Goal: Transaction & Acquisition: Subscribe to service/newsletter

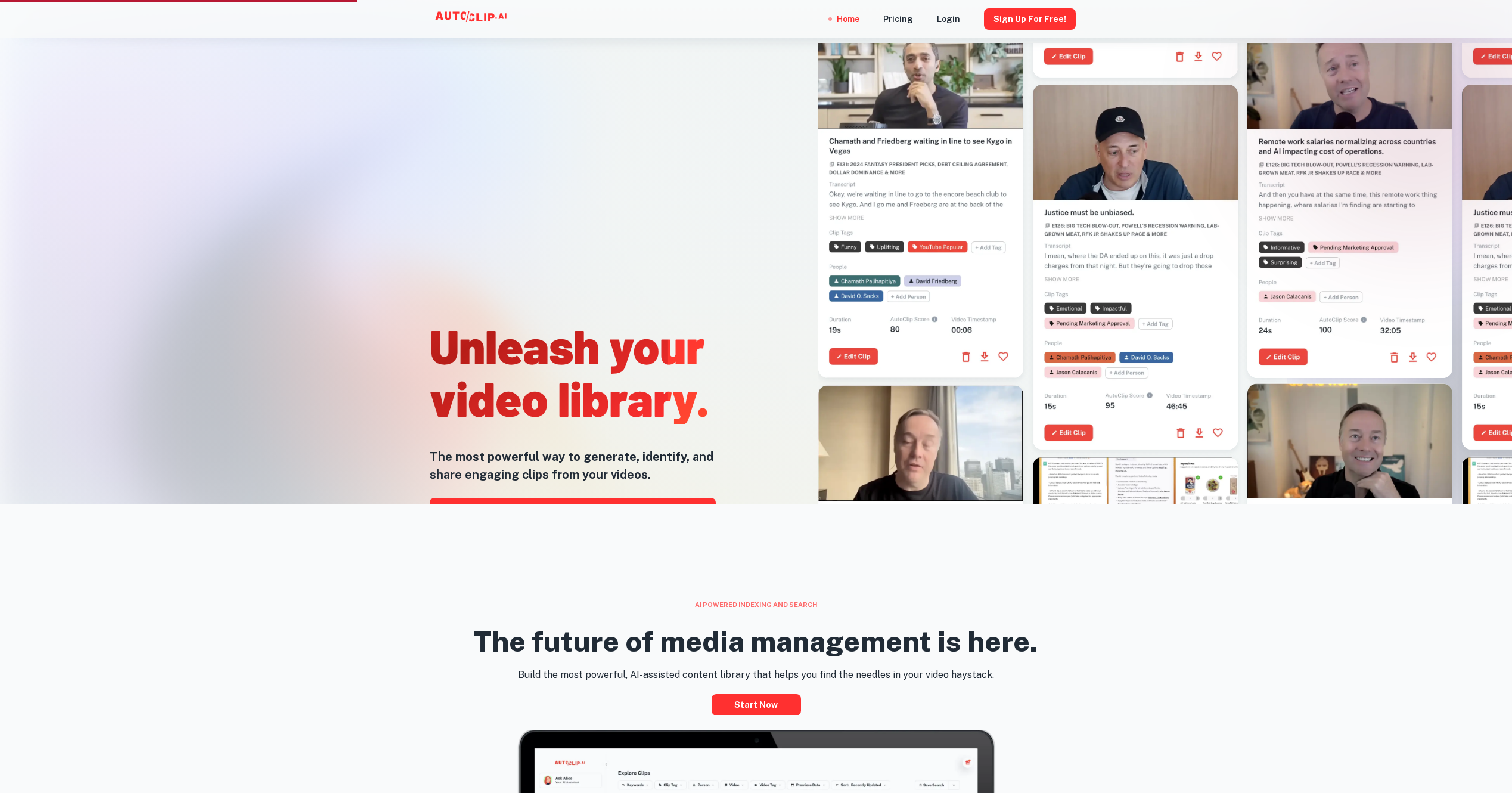
scroll to position [119, 0]
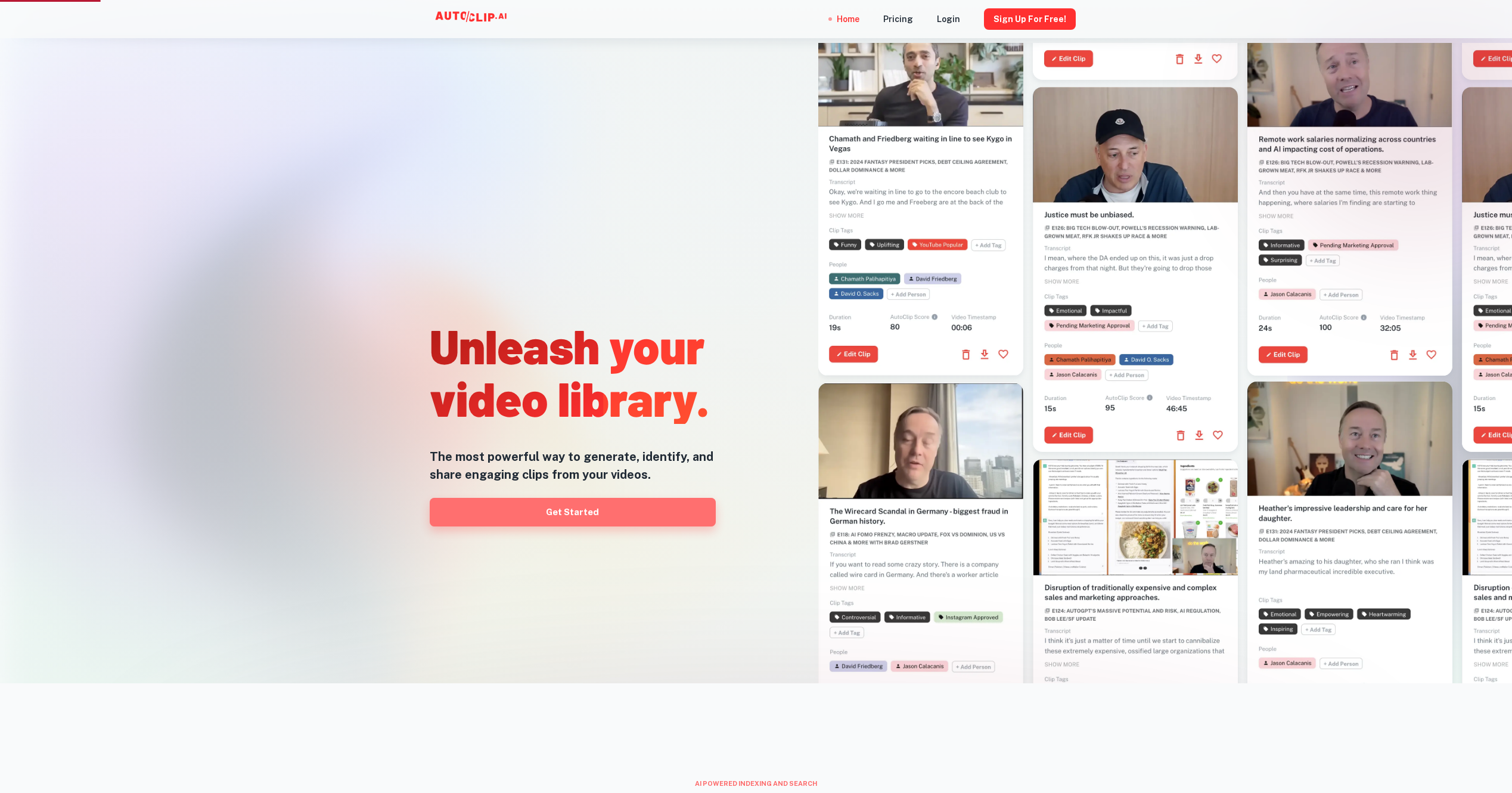
click at [630, 502] on link "Get Started" at bounding box center [573, 512] width 286 height 29
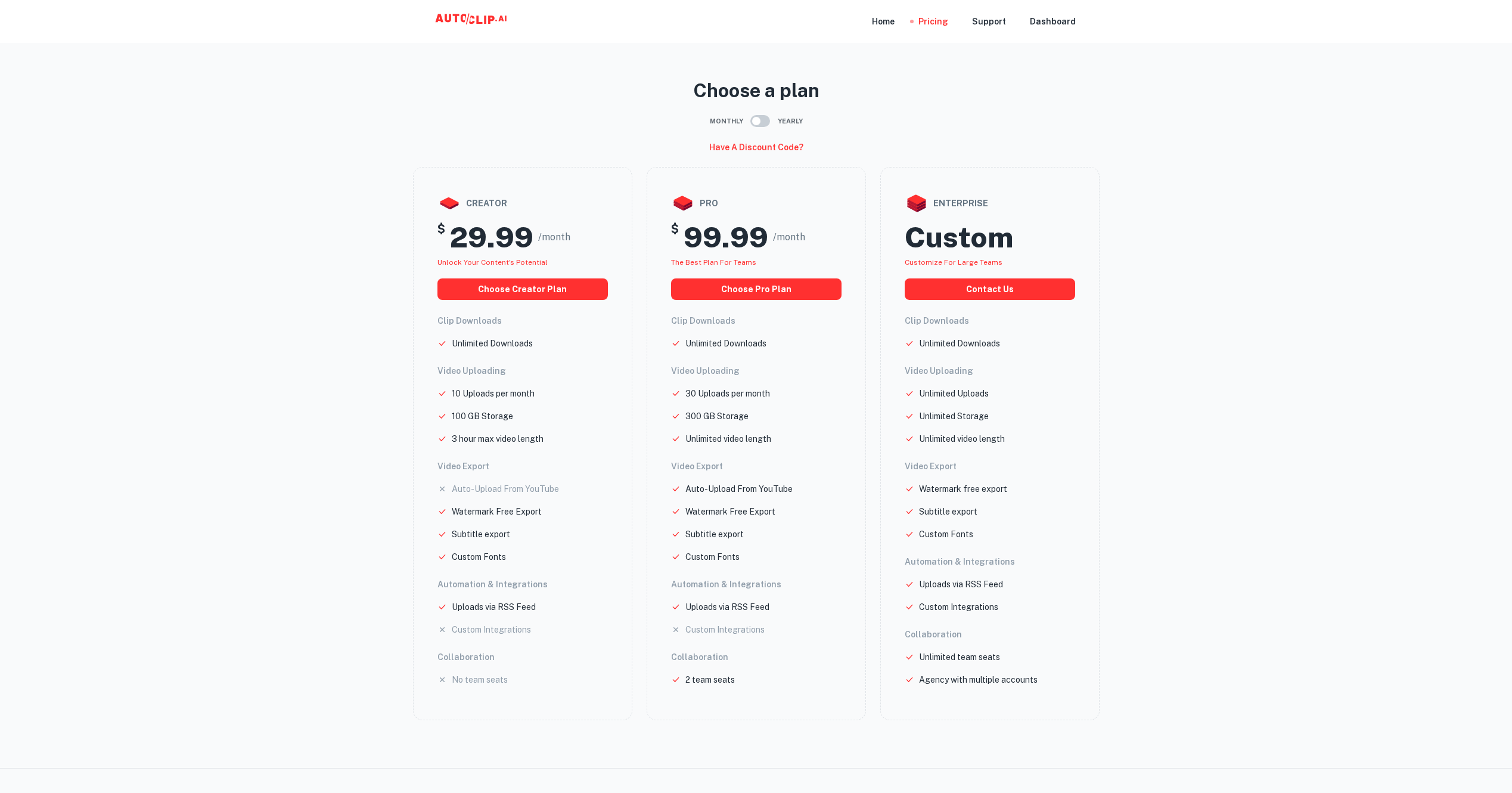
click at [476, 20] on icon at bounding box center [472, 21] width 119 height 24
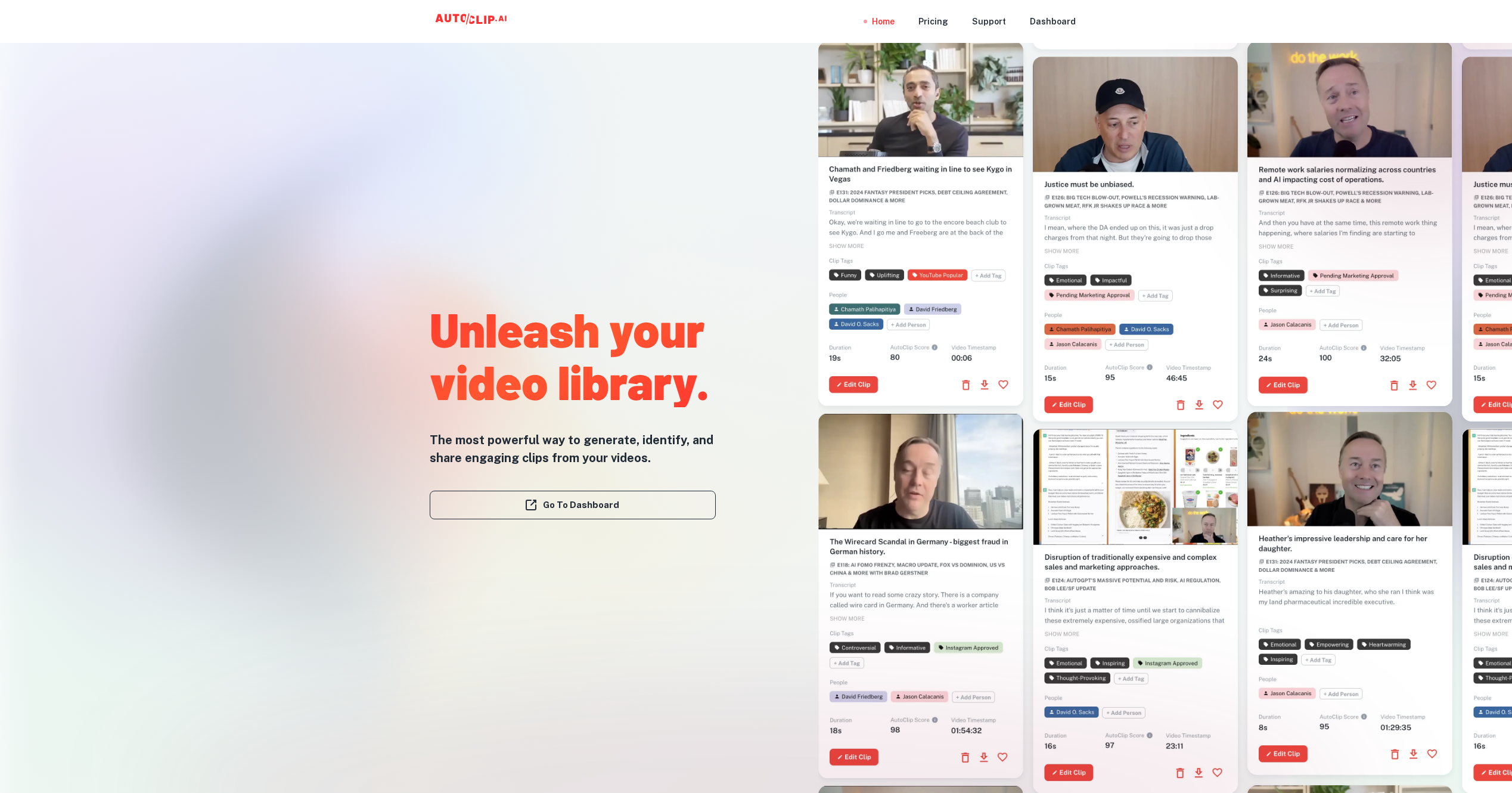
click at [976, 192] on div at bounding box center [920, 223] width 205 height 365
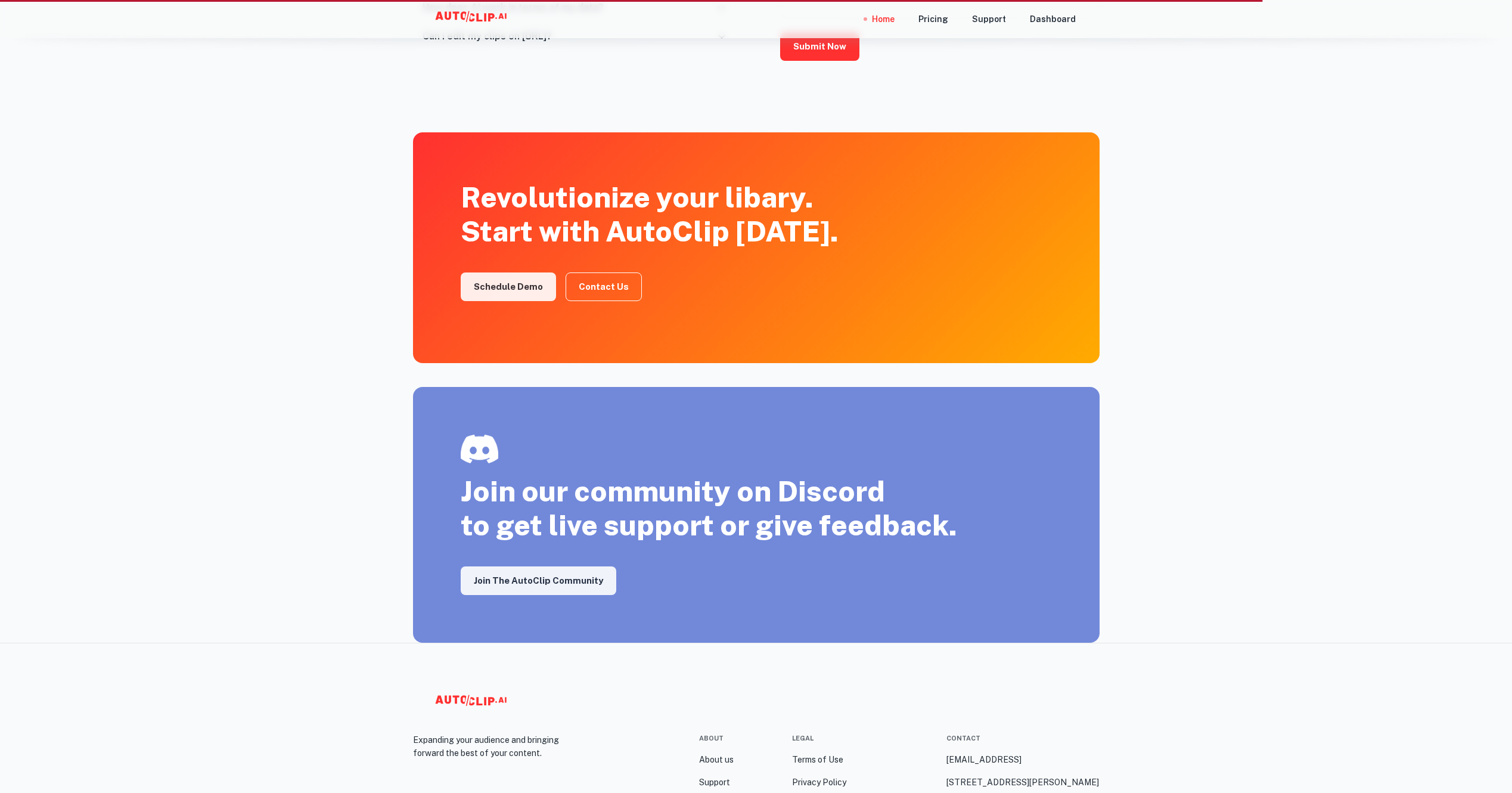
scroll to position [1830, 0]
